Goal: Information Seeking & Learning: Learn about a topic

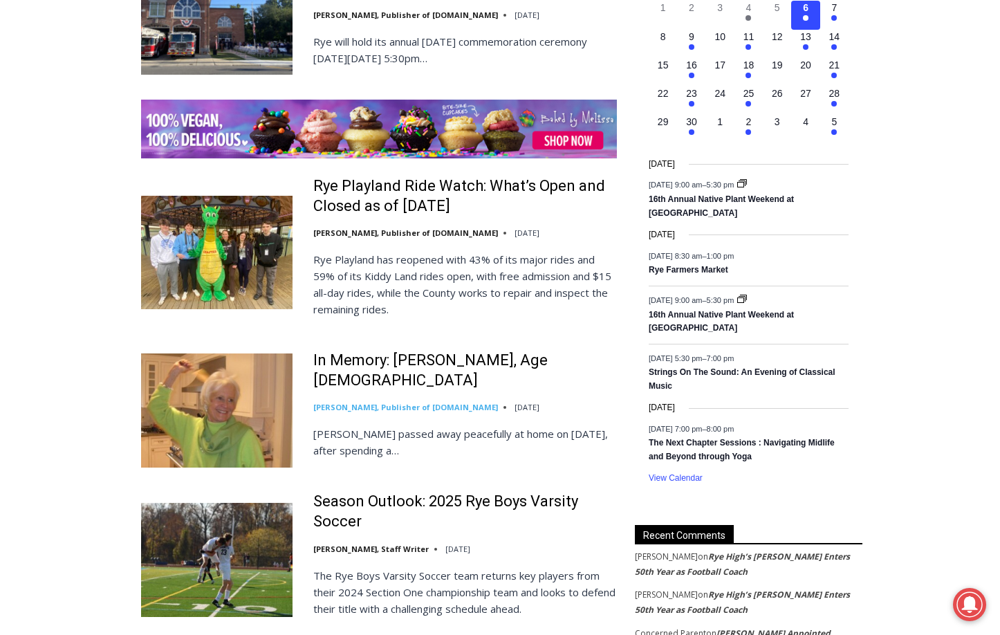
scroll to position [2108, 0]
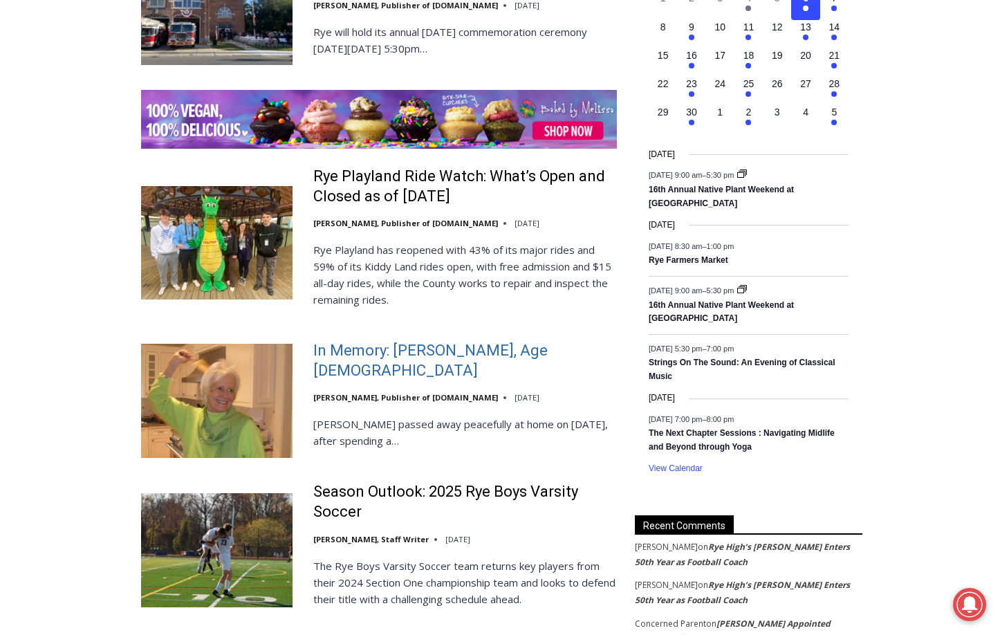
click at [423, 351] on link "In Memory: [PERSON_NAME], Age [DEMOGRAPHIC_DATA]" at bounding box center [465, 360] width 304 height 39
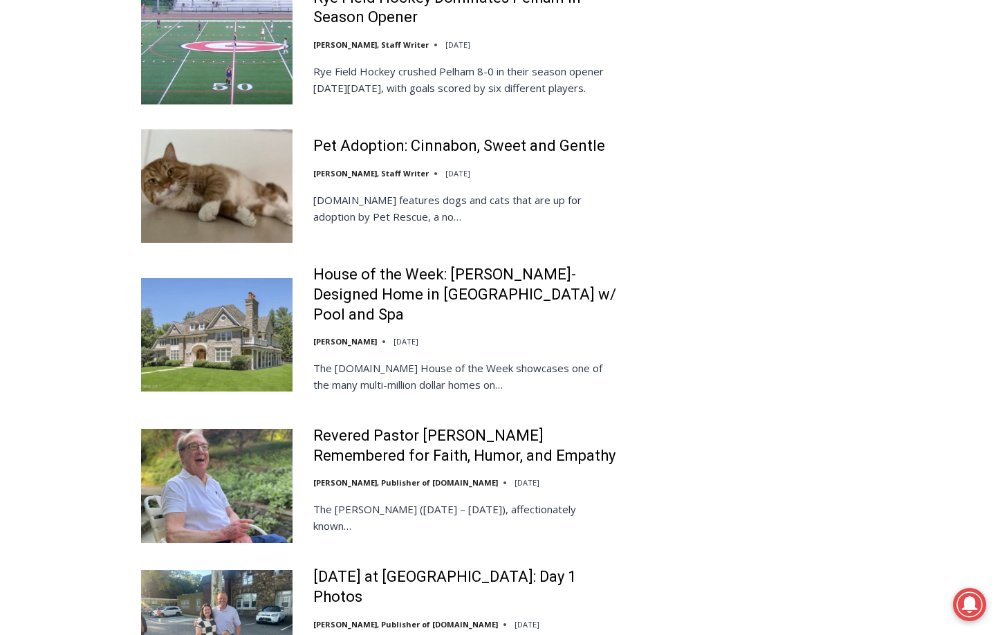
scroll to position [3020, 0]
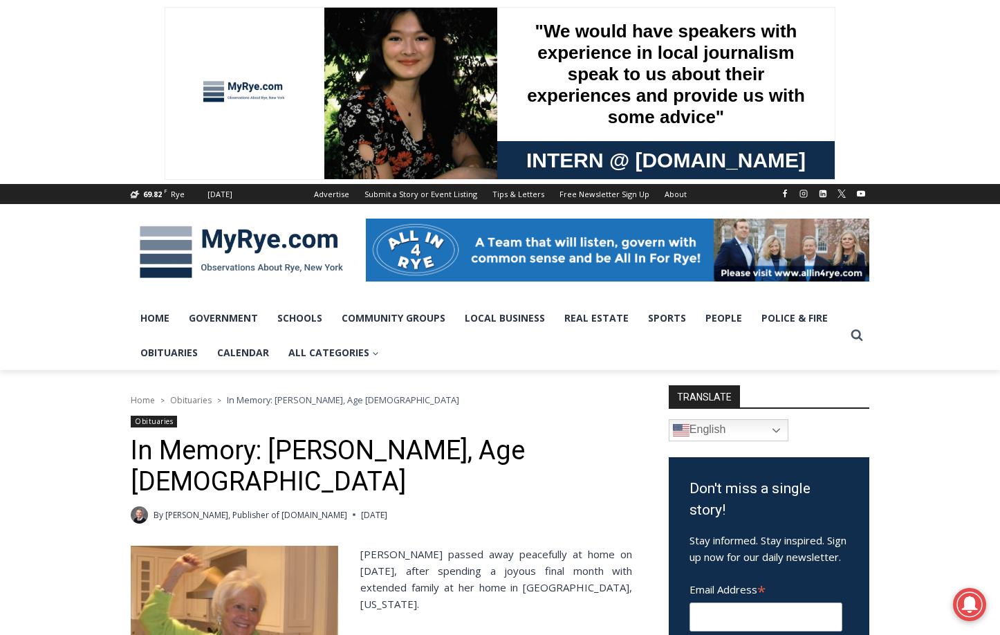
drag, startPoint x: 663, startPoint y: 207, endPoint x: 669, endPoint y: 177, distance: 31.1
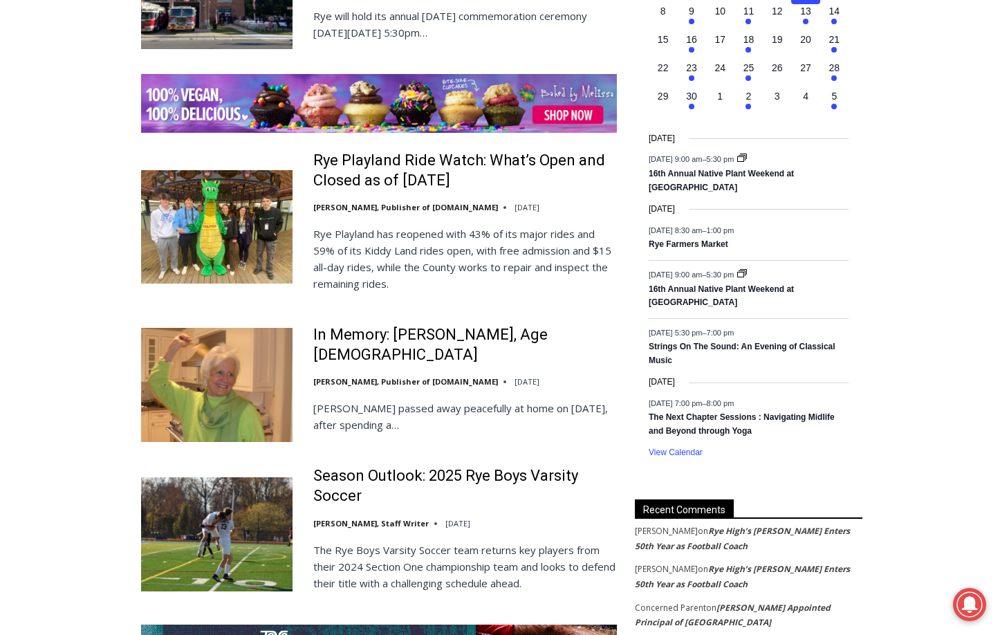
scroll to position [2129, 0]
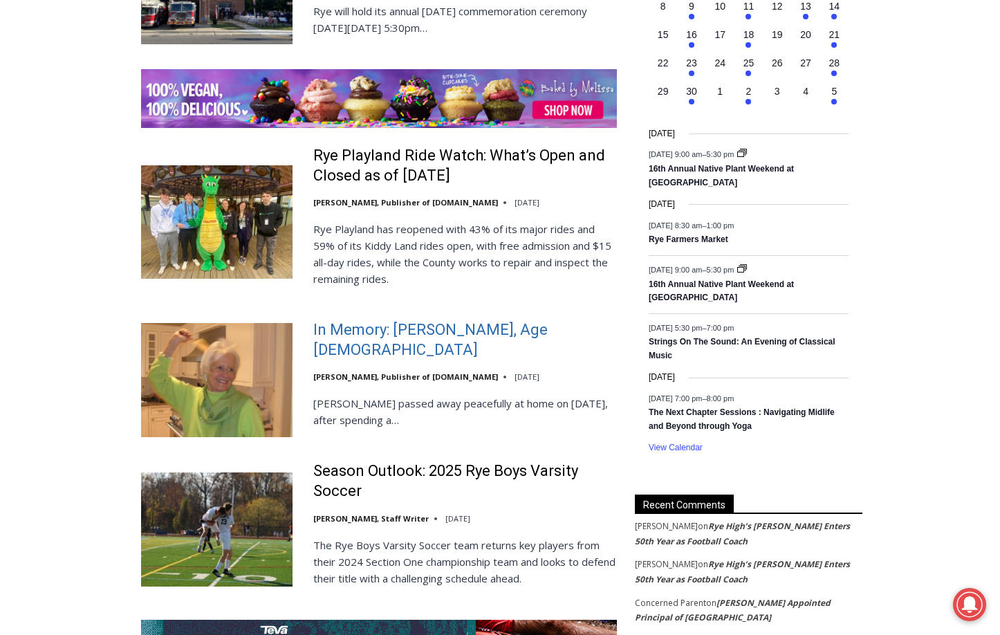
click at [382, 329] on link "In Memory: [PERSON_NAME], Age [DEMOGRAPHIC_DATA]" at bounding box center [465, 339] width 304 height 39
